Goal: Transaction & Acquisition: Purchase product/service

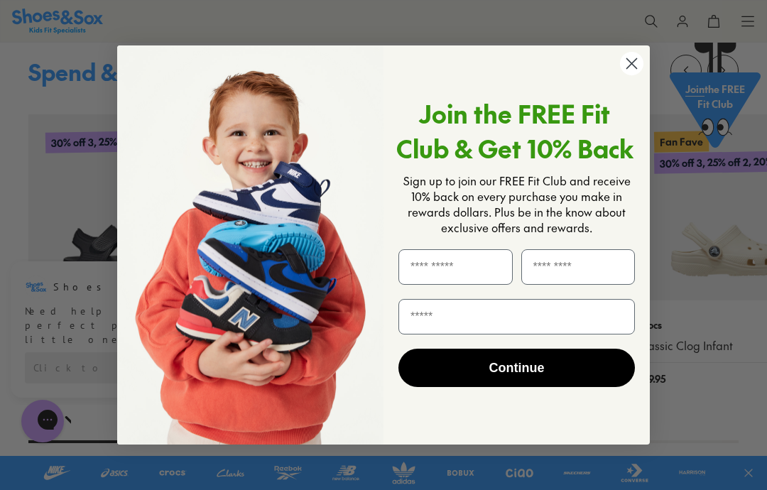
click at [643, 65] on circle "Close dialog" at bounding box center [631, 63] width 23 height 23
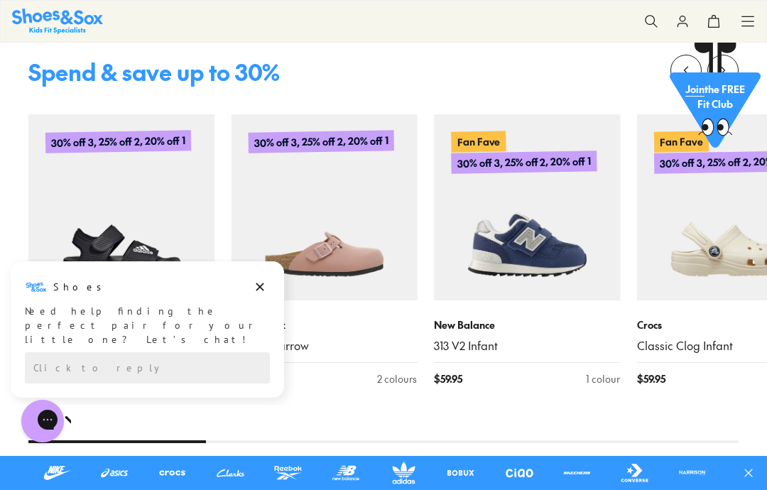
click at [645, 19] on use at bounding box center [651, 21] width 12 height 12
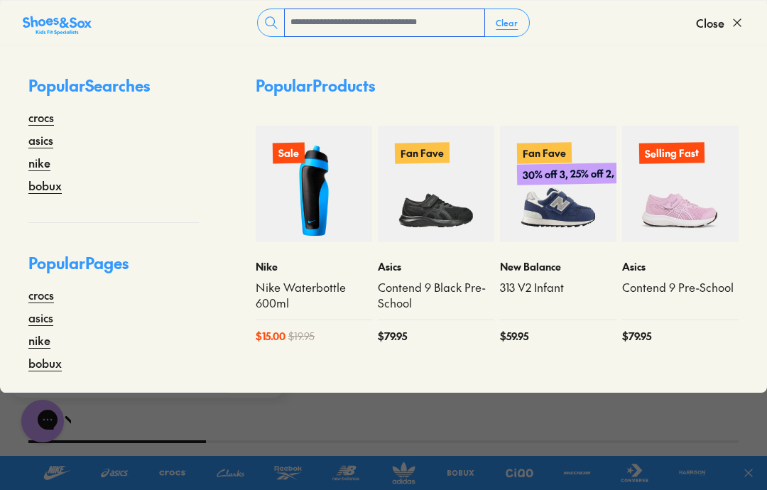
click at [446, 34] on input "text" at bounding box center [385, 22] width 200 height 27
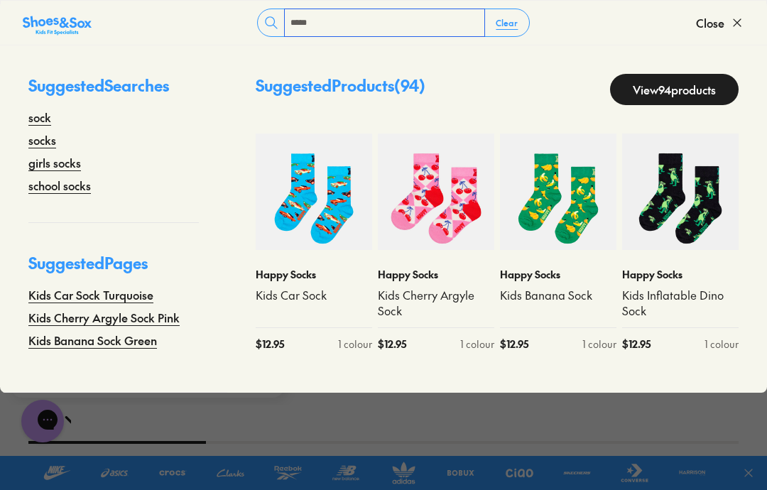
type input "*****"
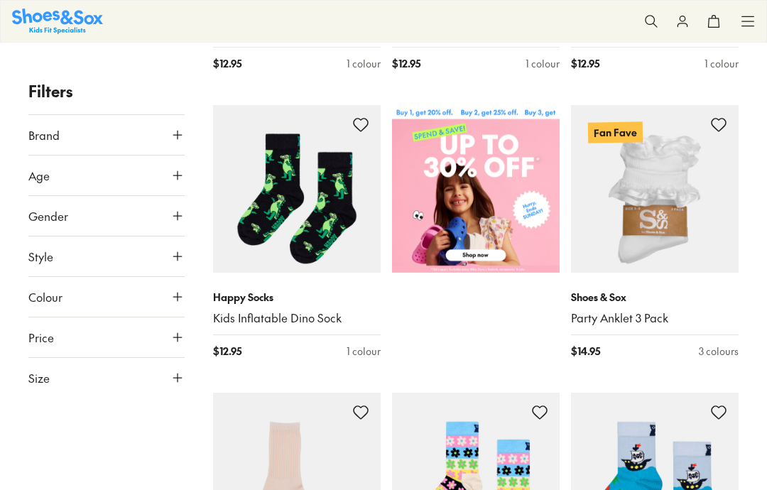
scroll to position [559, 0]
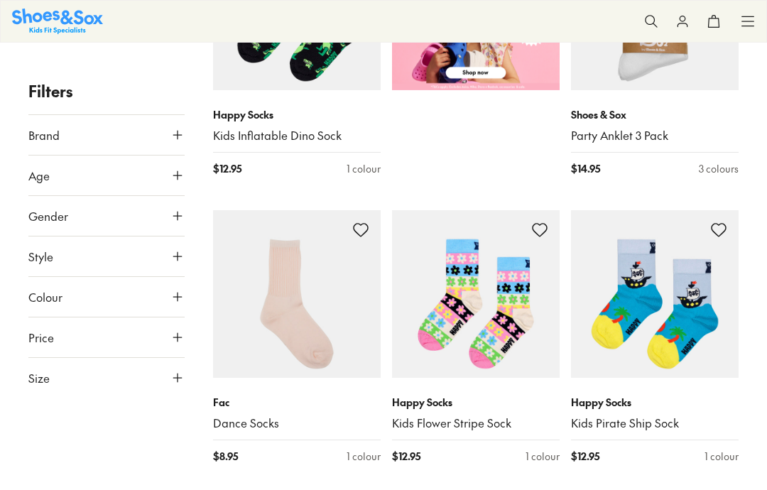
click at [175, 172] on icon at bounding box center [177, 175] width 14 height 14
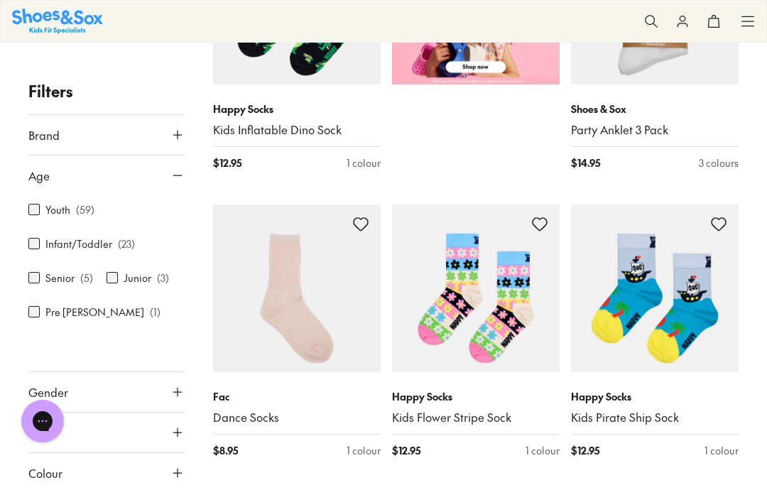
scroll to position [0, 0]
